Goal: Information Seeking & Learning: Learn about a topic

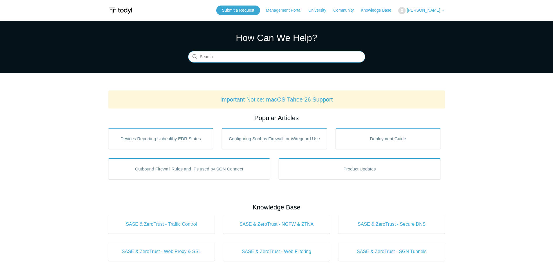
click at [218, 60] on input "Search" at bounding box center [276, 57] width 177 height 12
type input "bms"
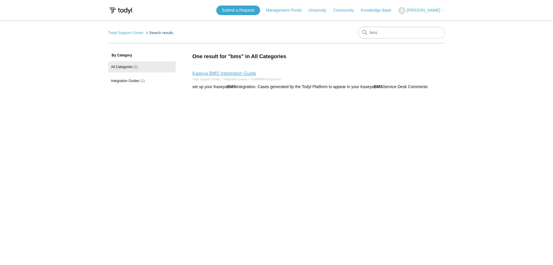
click at [238, 71] on link "Kaseya BMS Integration Guide" at bounding box center [225, 73] width 64 height 5
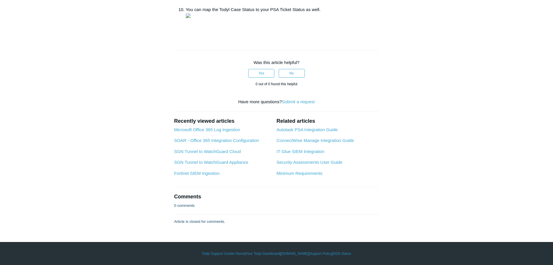
scroll to position [1511, 0]
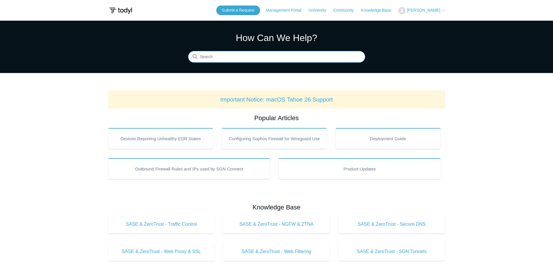
drag, startPoint x: 220, startPoint y: 60, endPoint x: 222, endPoint y: 54, distance: 5.4
click at [220, 59] on input "Search" at bounding box center [276, 57] width 177 height 12
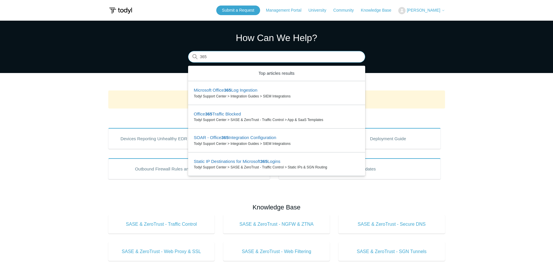
type input "365"
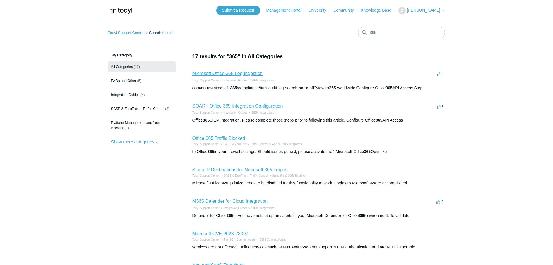
click at [233, 72] on link "Microsoft Office 365 Log Ingestion" at bounding box center [228, 73] width 71 height 5
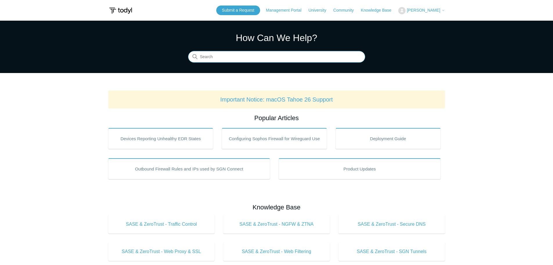
click at [223, 51] on input "Search" at bounding box center [276, 57] width 177 height 12
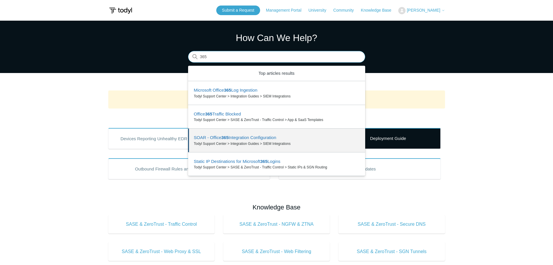
type input "365"
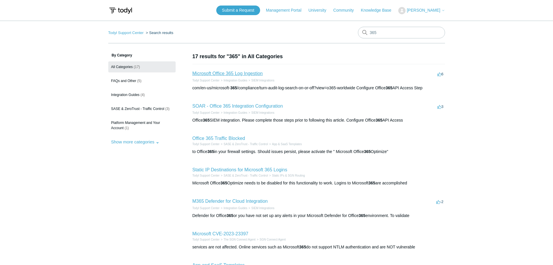
click at [216, 75] on link "Microsoft Office 365 Log Ingestion" at bounding box center [228, 73] width 71 height 5
